Goal: Navigation & Orientation: Find specific page/section

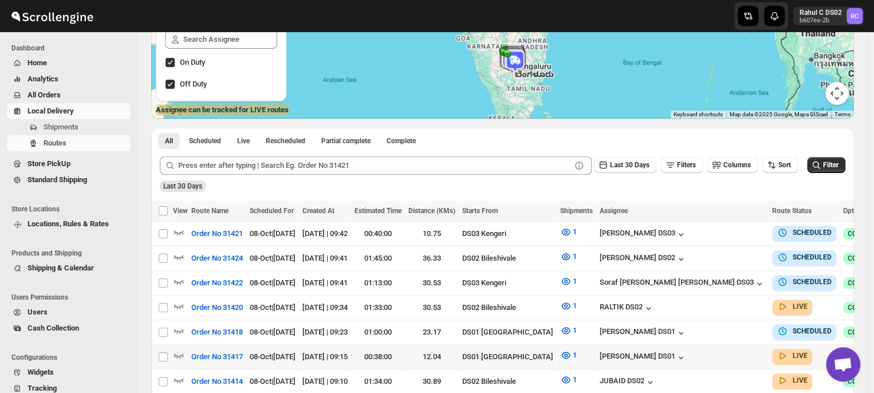
scroll to position [151, 0]
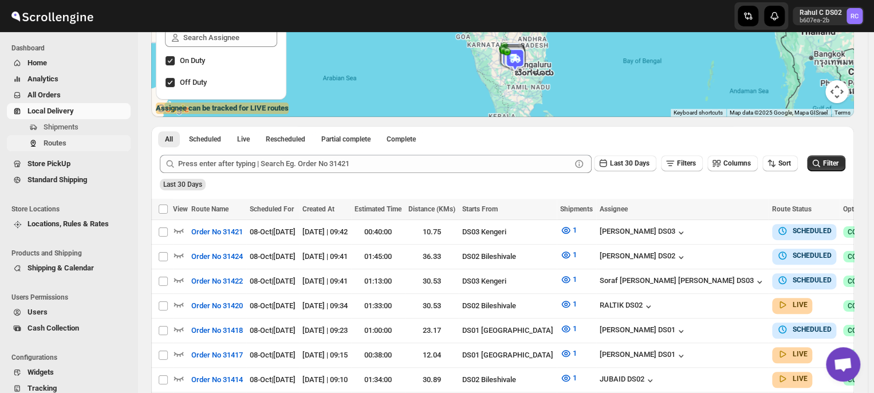
click at [72, 143] on span "Routes" at bounding box center [86, 142] width 85 height 11
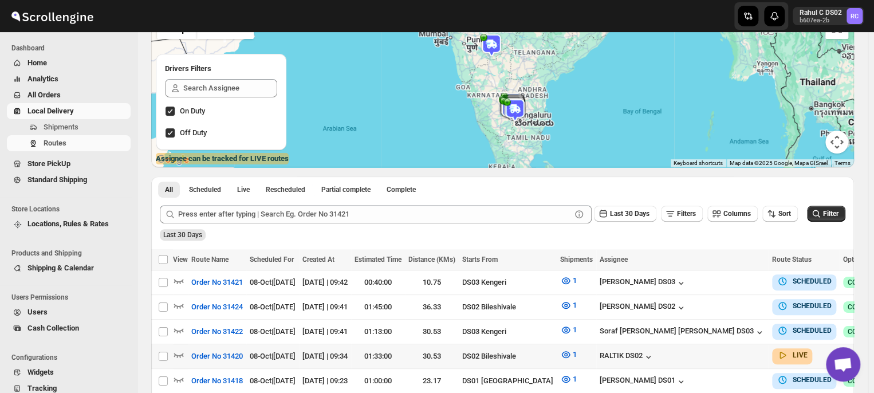
scroll to position [98, 0]
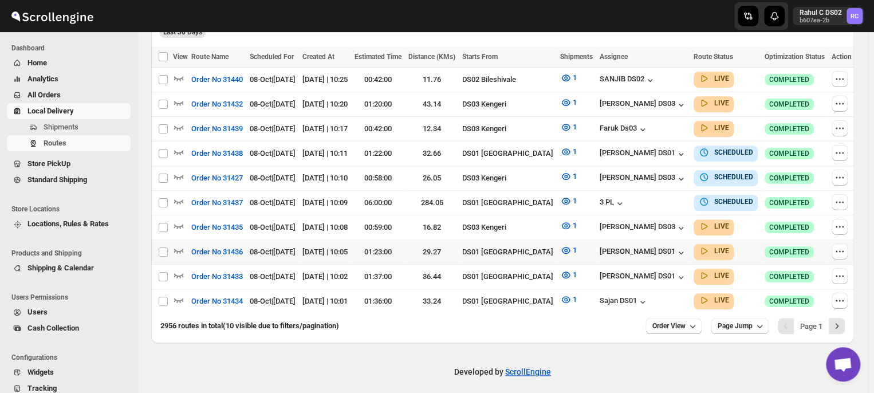
scroll to position [302, 0]
click at [839, 324] on icon "Next" at bounding box center [837, 326] width 3 height 5
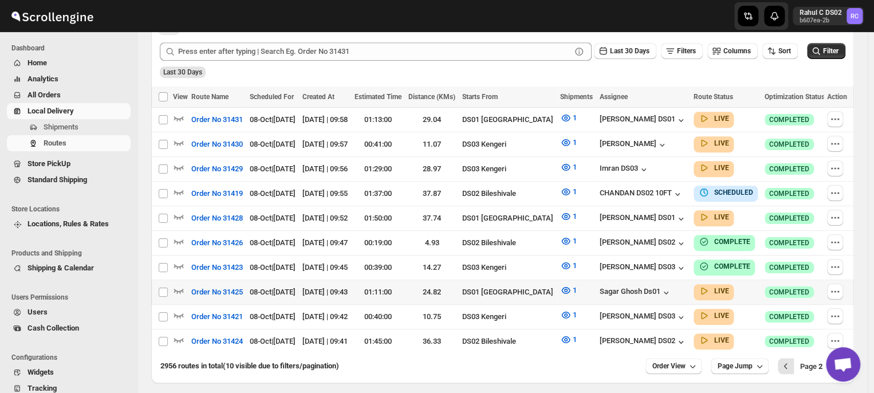
scroll to position [276, 0]
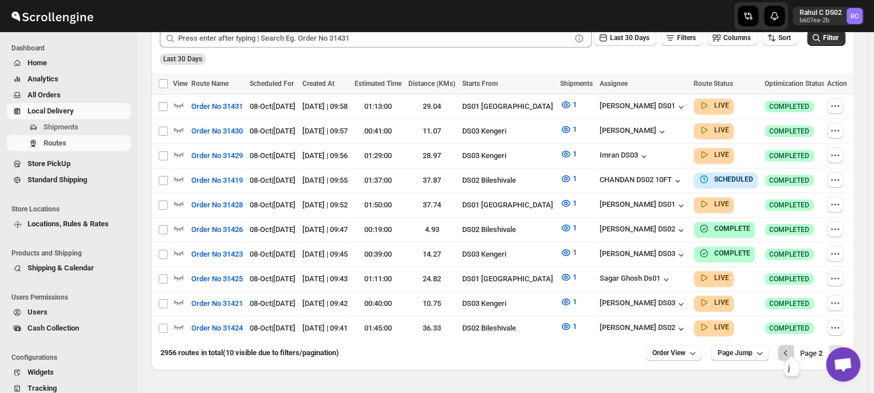
click at [792, 347] on icon "Previous" at bounding box center [785, 352] width 11 height 11
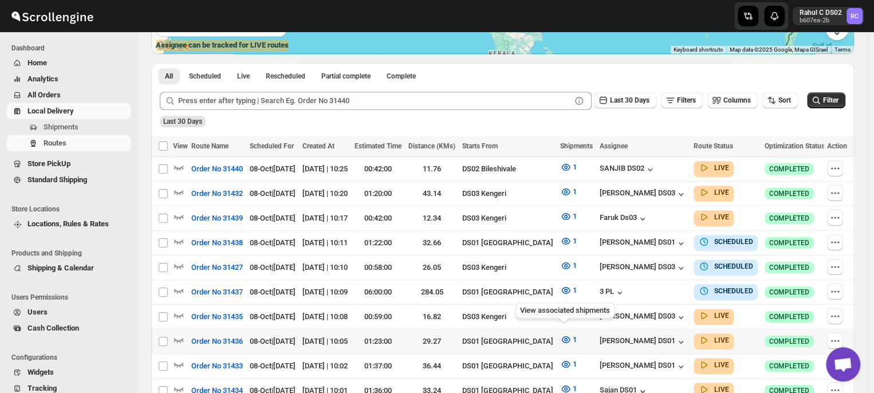
scroll to position [303, 0]
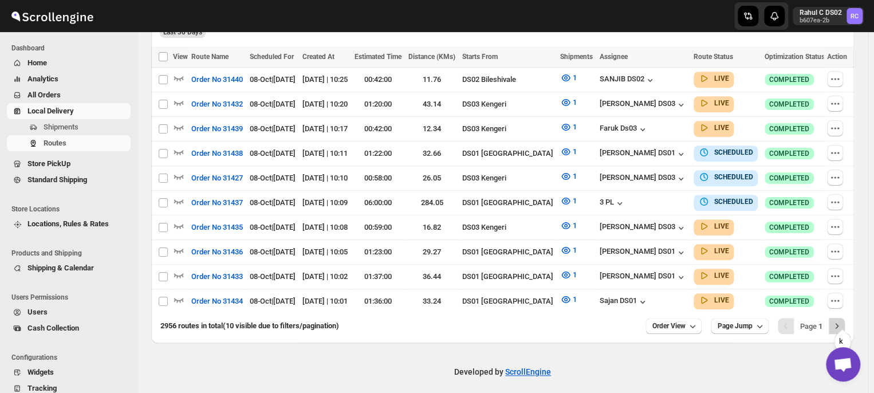
click at [840, 320] on icon "Next" at bounding box center [836, 325] width 11 height 11
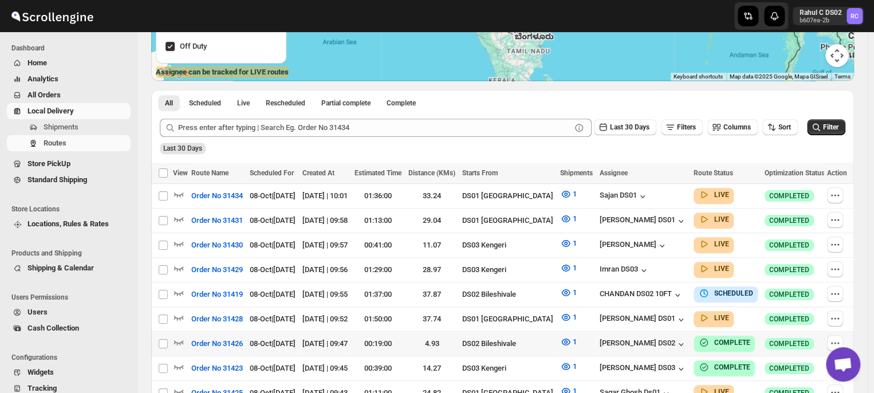
scroll to position [186, 0]
